Goal: Transaction & Acquisition: Purchase product/service

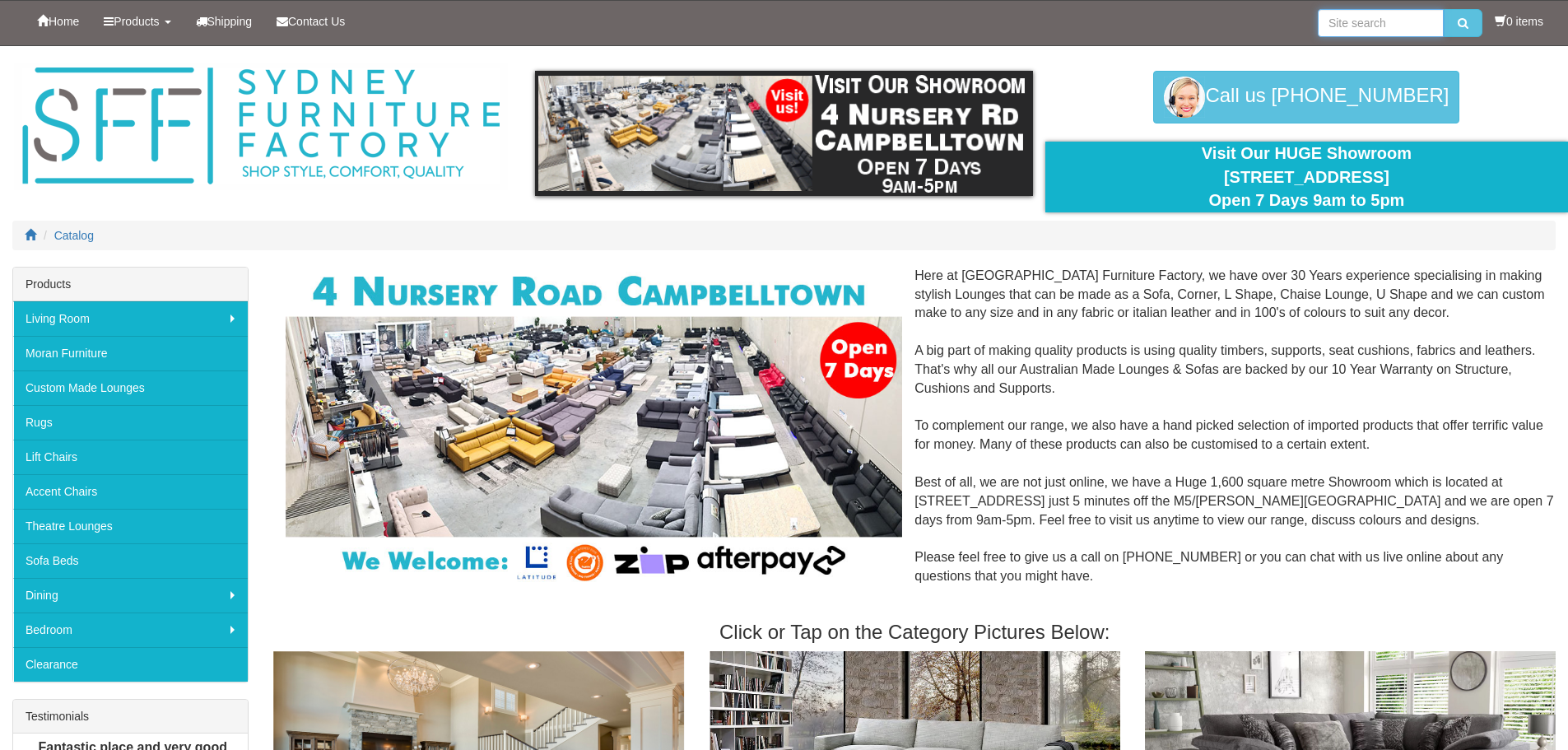
click at [1352, 10] on input "search" at bounding box center [1381, 23] width 126 height 28
type input "chesterfield"
click at [1444, 9] on button "submit" at bounding box center [1463, 23] width 39 height 28
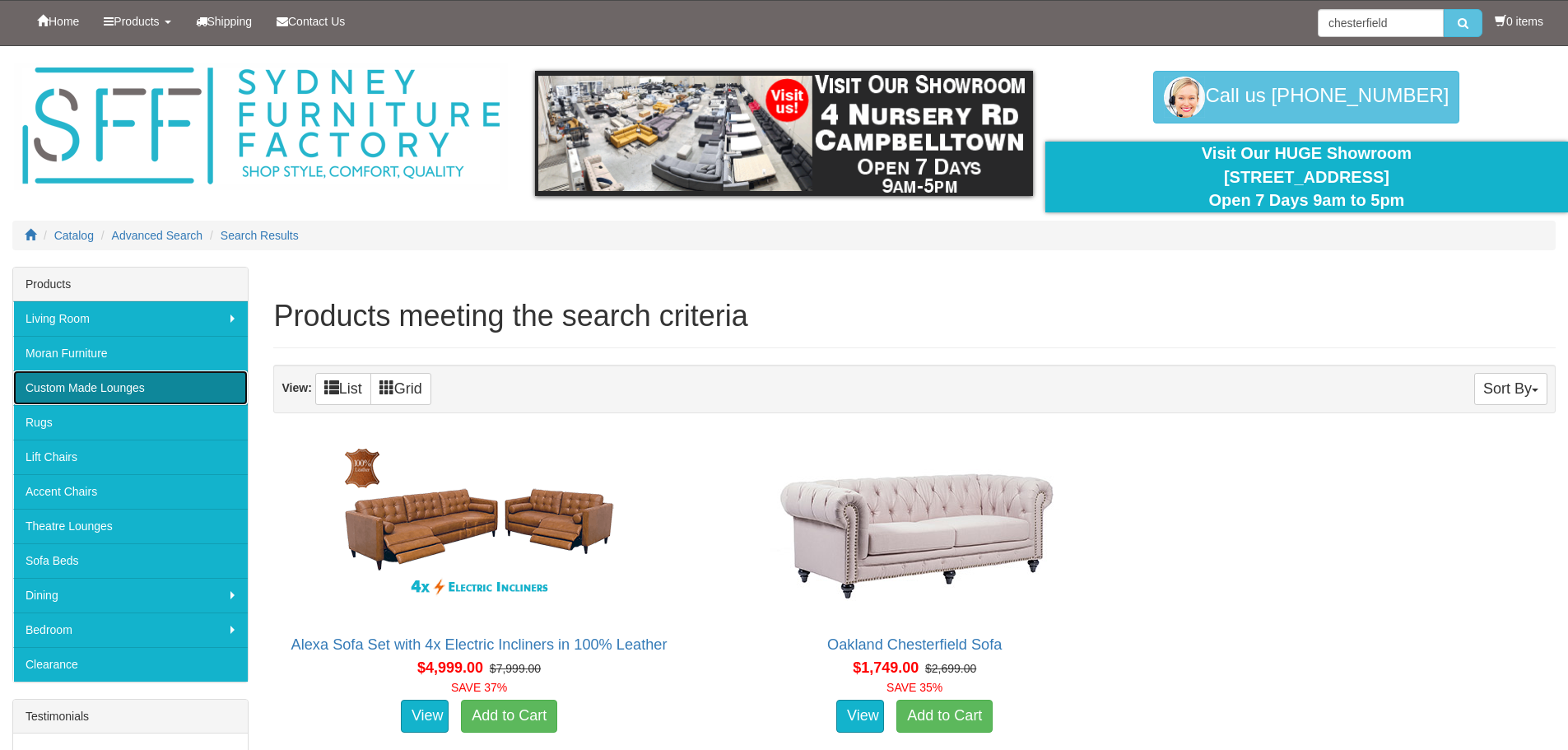
click at [124, 392] on link "Custom Made Lounges" at bounding box center [131, 388] width 234 height 34
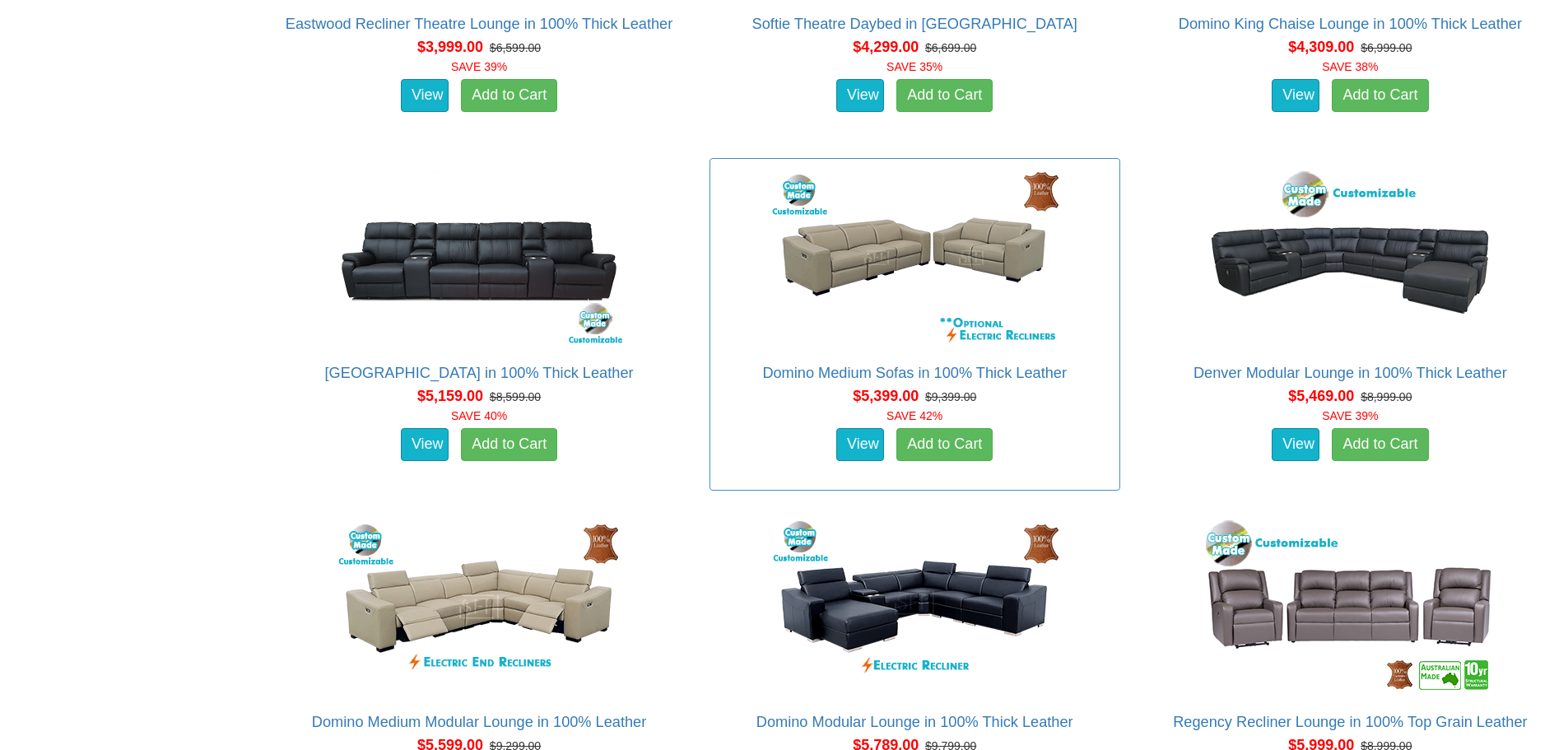
scroll to position [6585, 0]
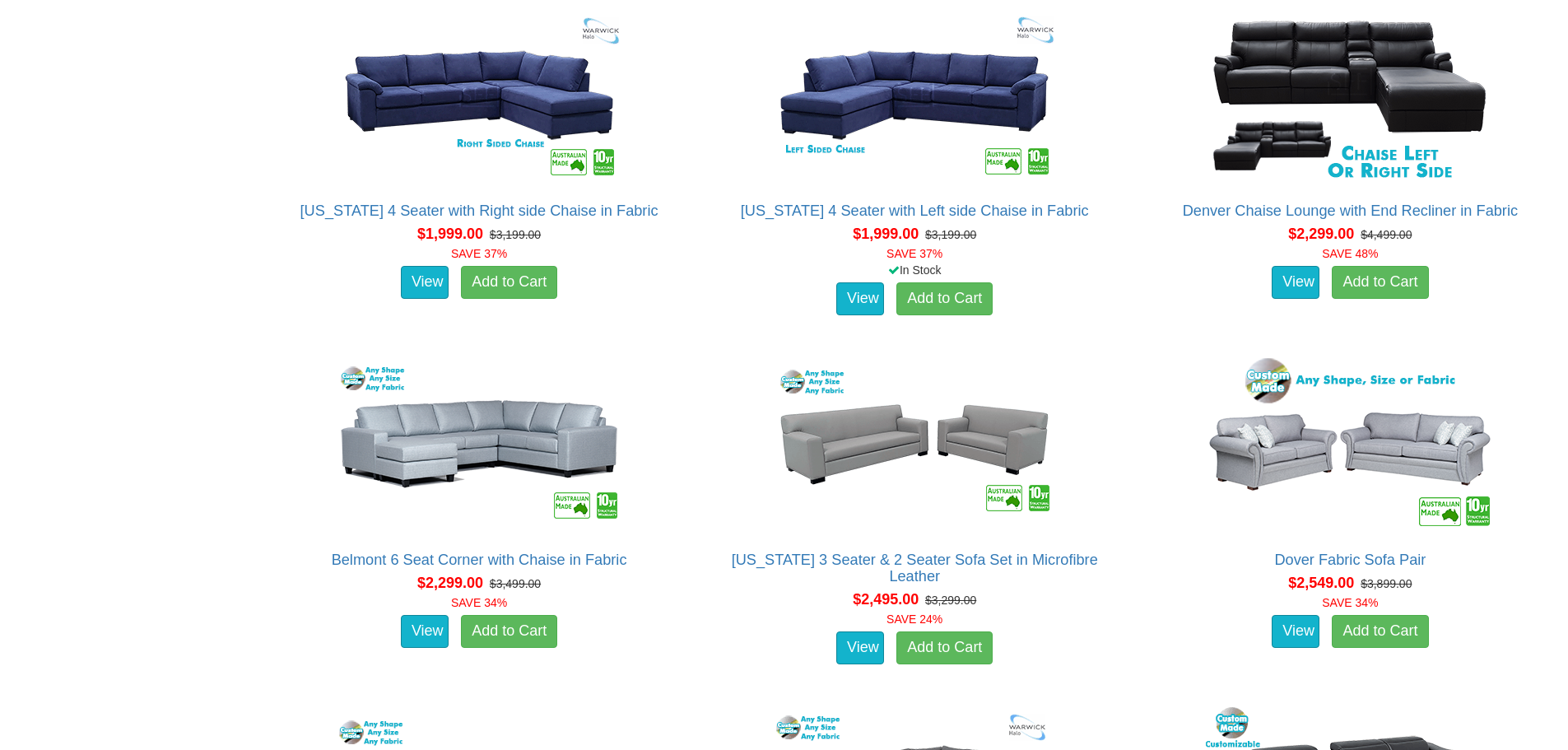
drag, startPoint x: 848, startPoint y: 454, endPoint x: 775, endPoint y: 61, distance: 399.7
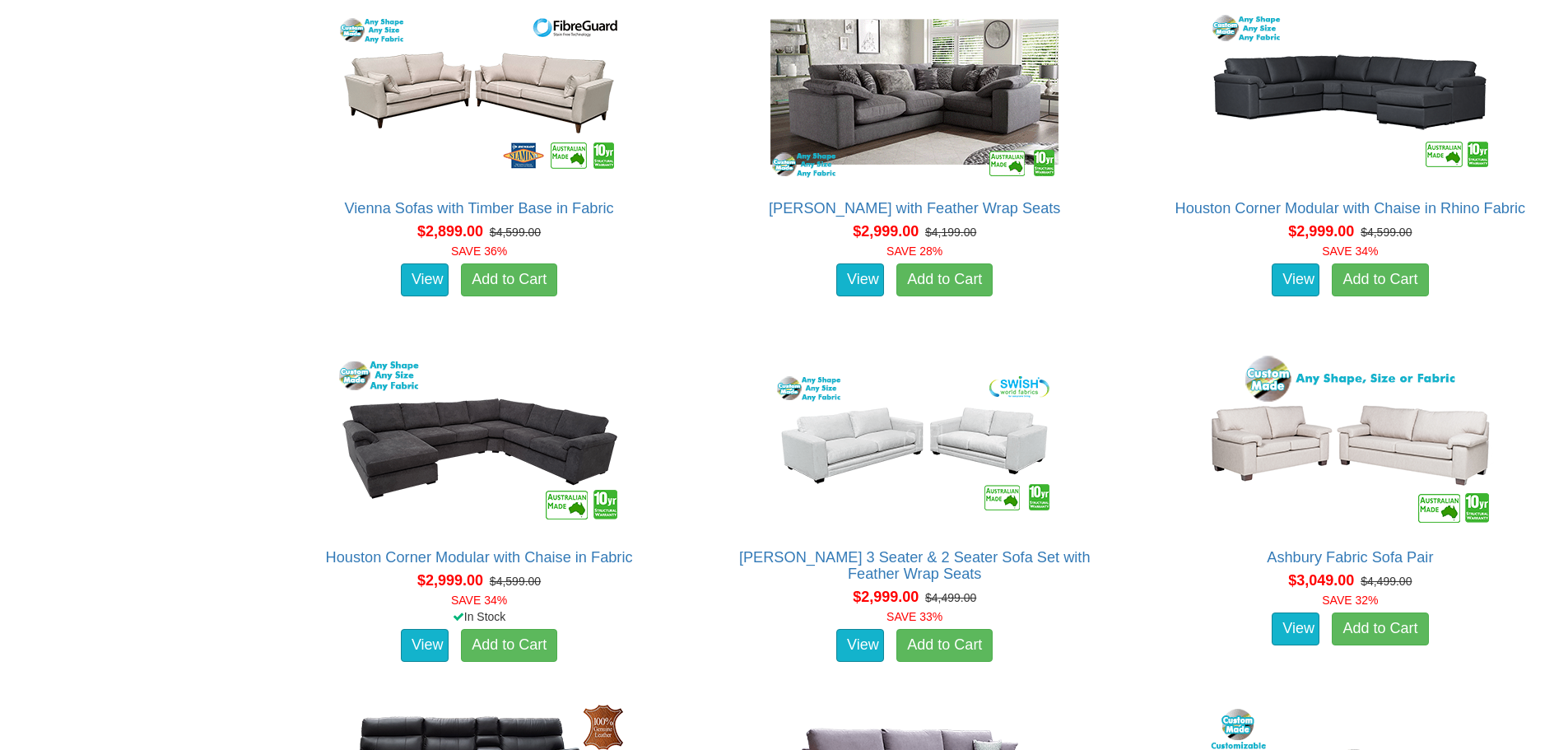
scroll to position [0, 0]
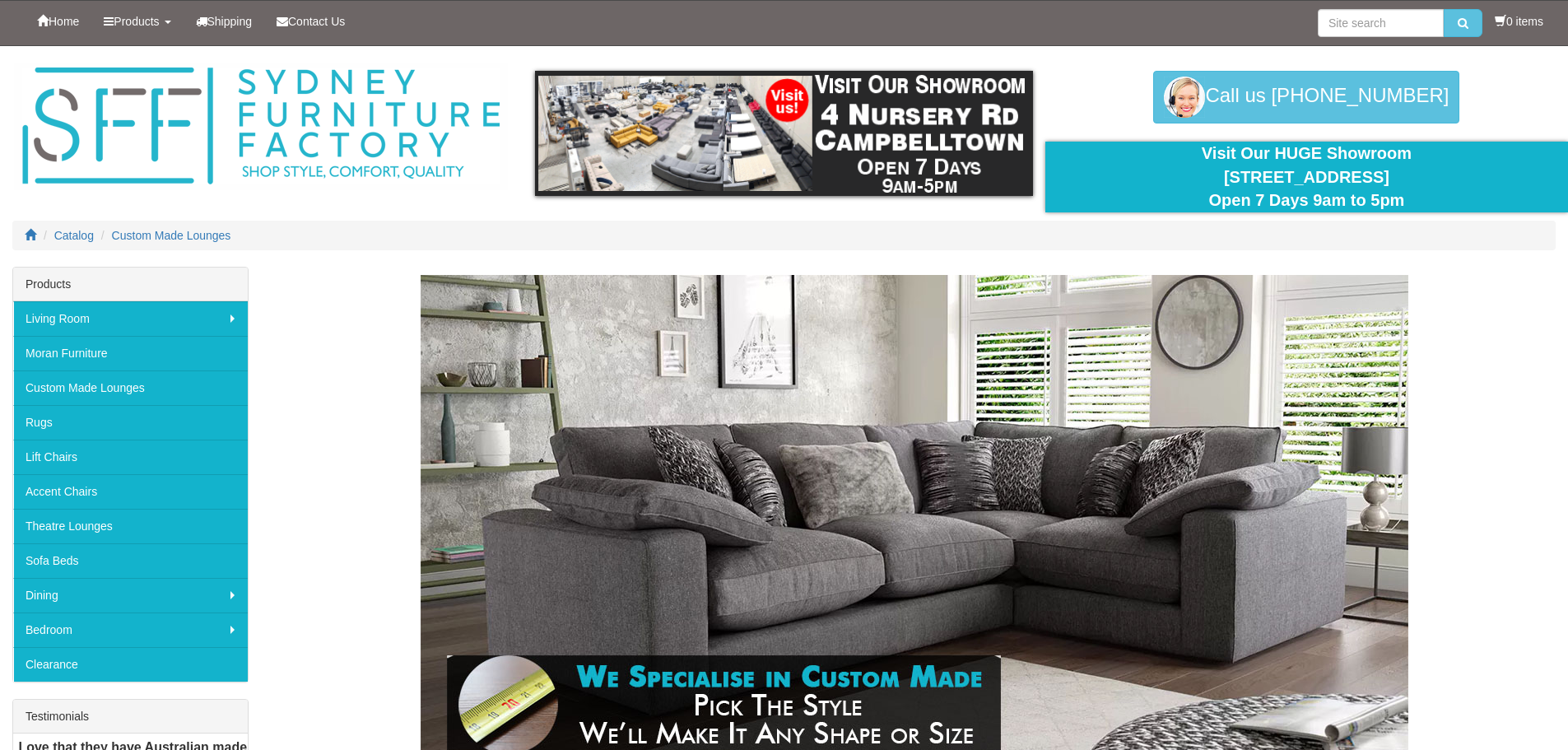
drag, startPoint x: 30, startPoint y: 404, endPoint x: 118, endPoint y: -99, distance: 510.6
click at [1390, 20] on input "search" at bounding box center [1381, 23] width 126 height 28
type input "oakland"
click at [1444, 9] on button "submit" at bounding box center [1463, 23] width 39 height 28
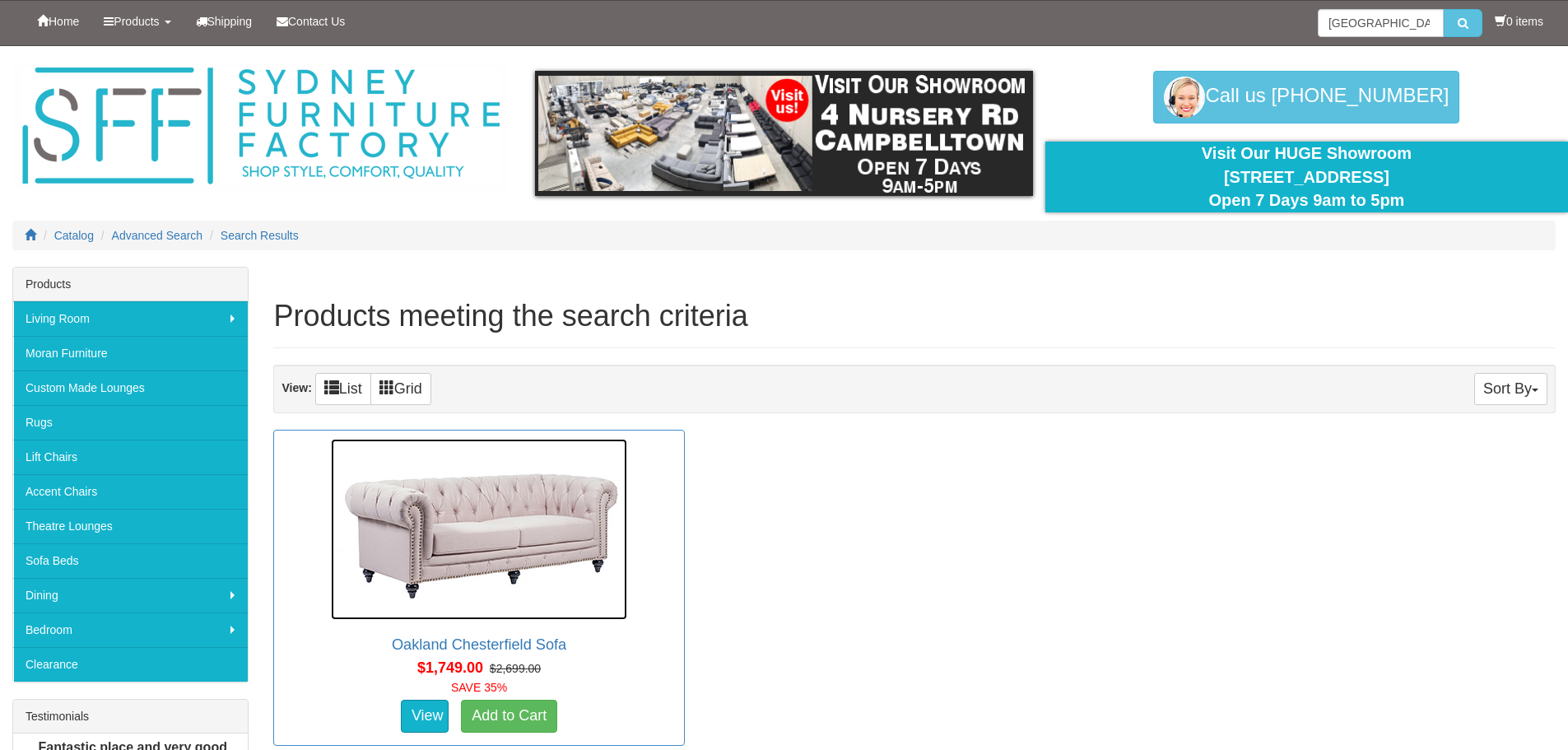
click at [451, 532] on img at bounding box center [479, 529] width 297 height 181
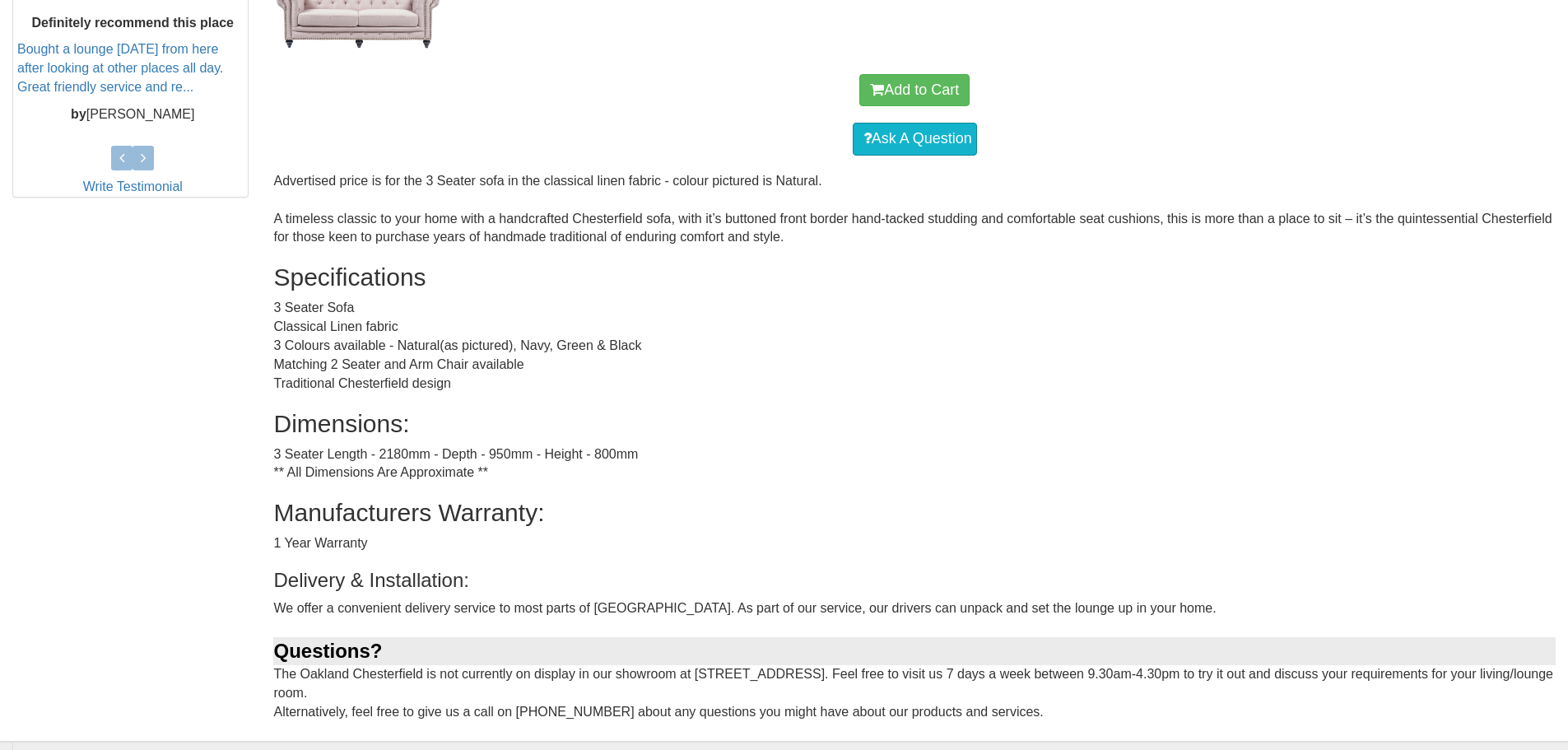
scroll to position [905, 0]
